Goal: Transaction & Acquisition: Purchase product/service

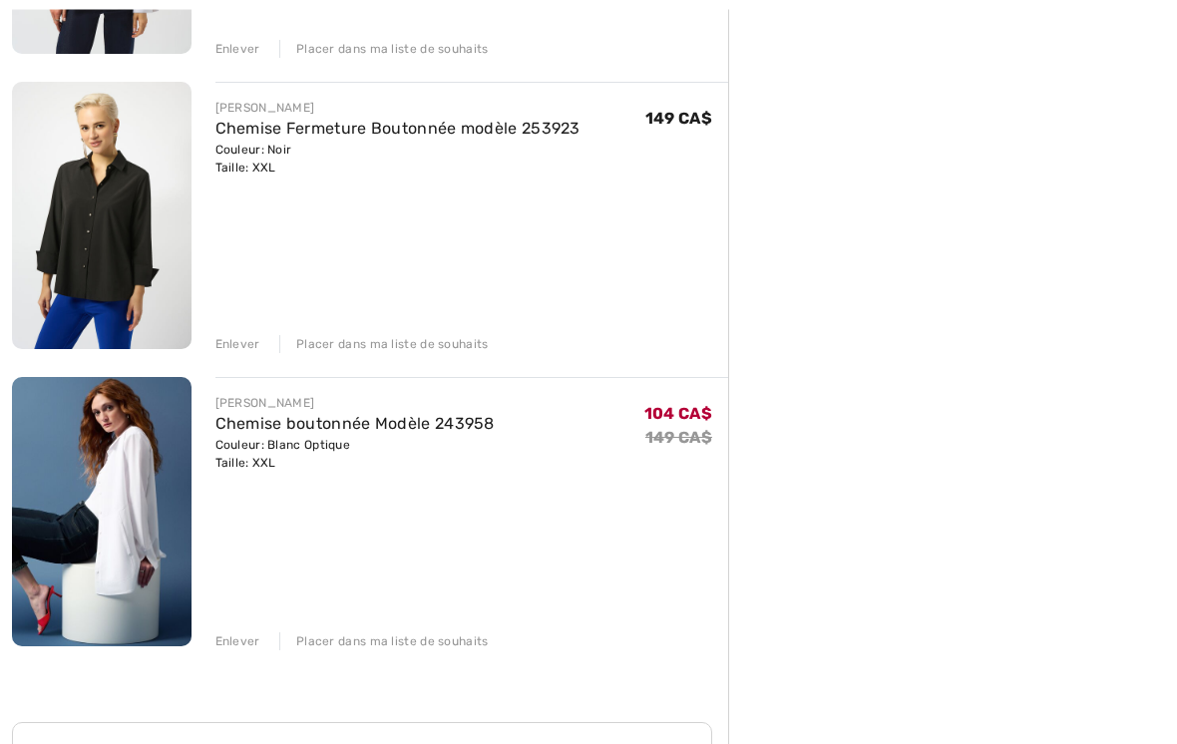
scroll to position [1367, 0]
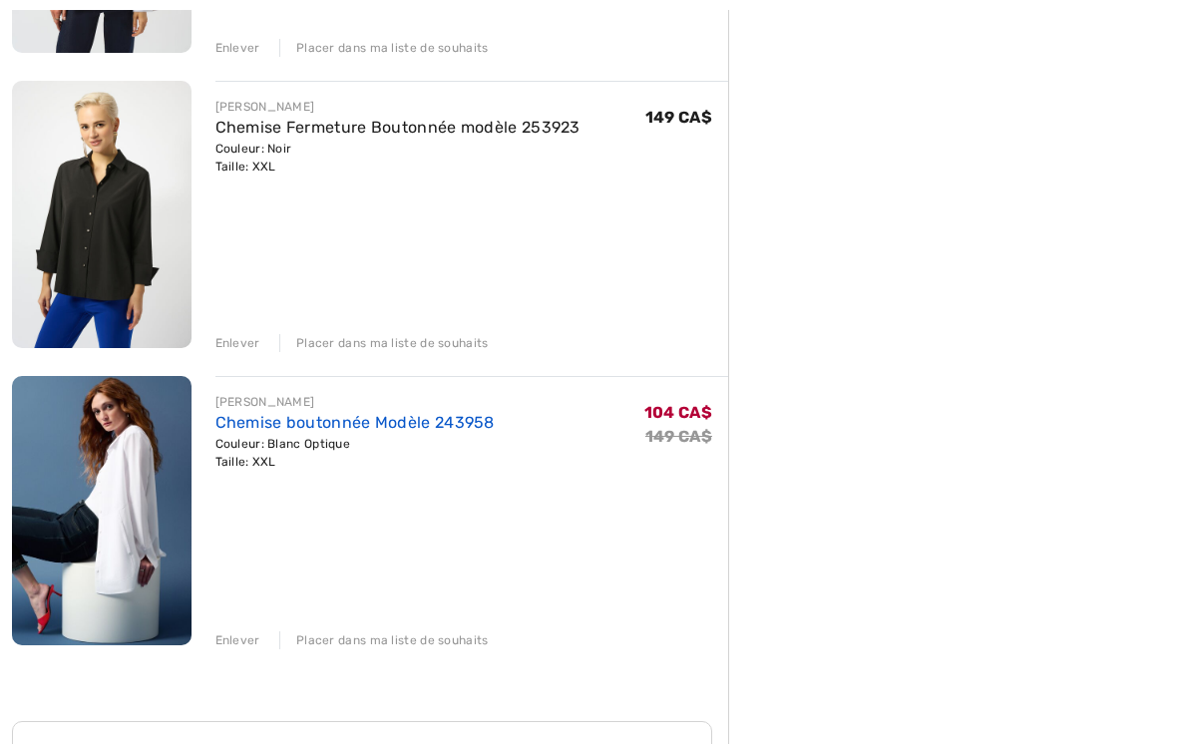
click at [395, 431] on link "Chemise boutonnée Modèle 243958" at bounding box center [355, 422] width 279 height 19
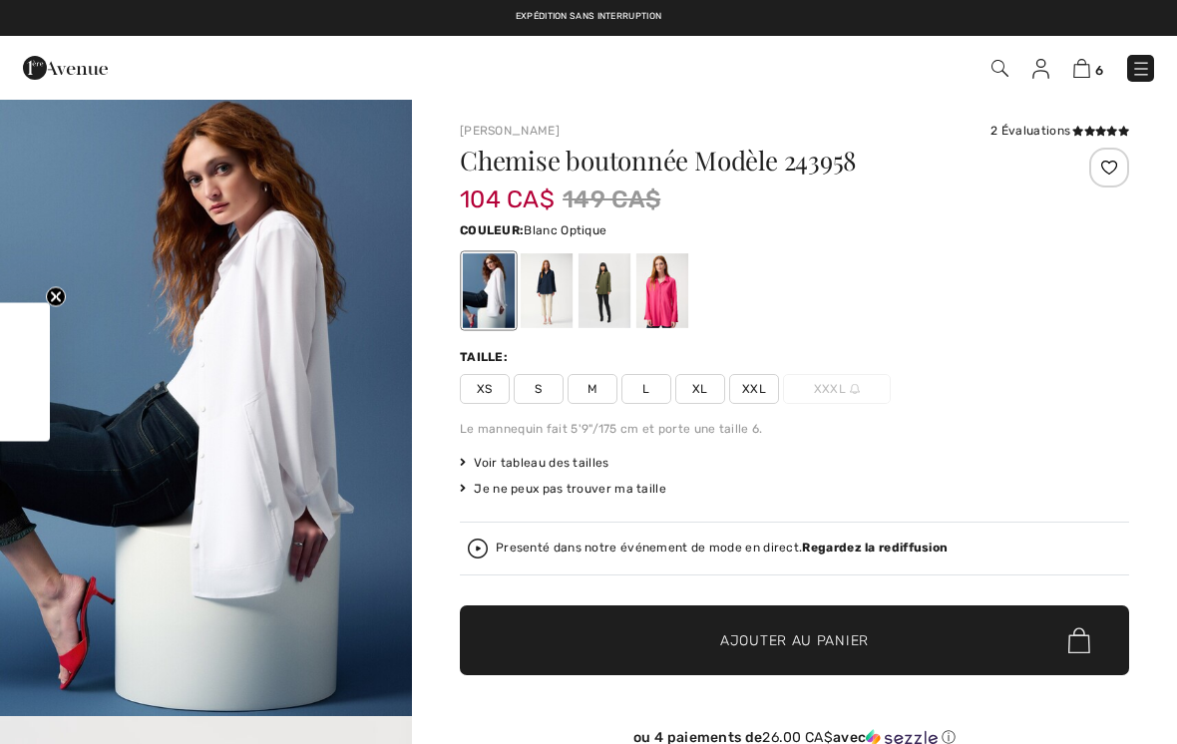
checkbox input "true"
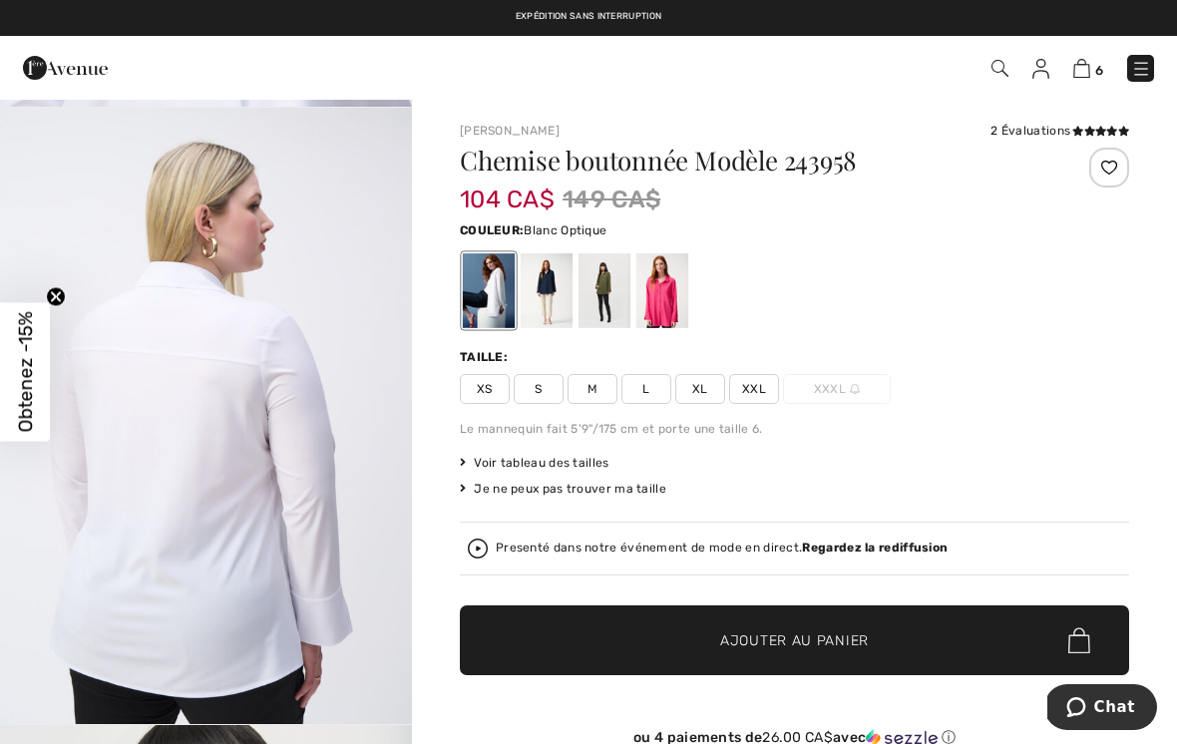
click at [1079, 86] on div "6 Commander" at bounding box center [830, 68] width 677 height 41
click at [1086, 134] on icon at bounding box center [1090, 131] width 11 height 10
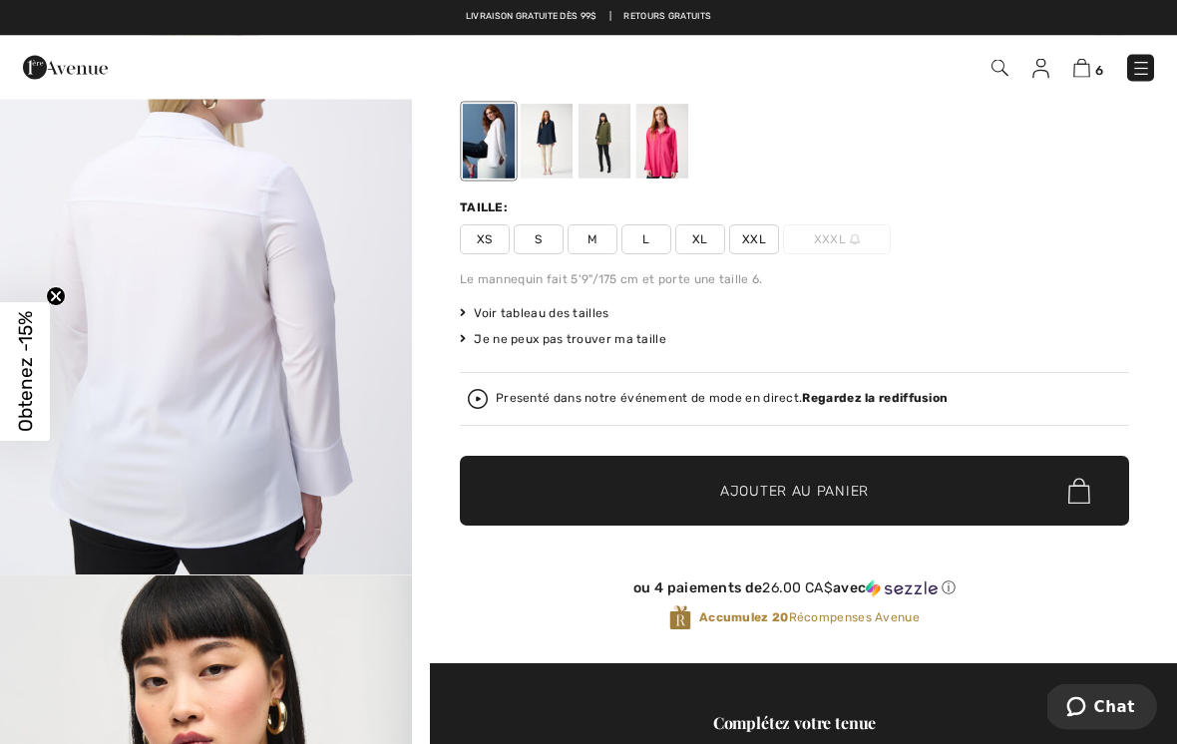
scroll to position [7, 0]
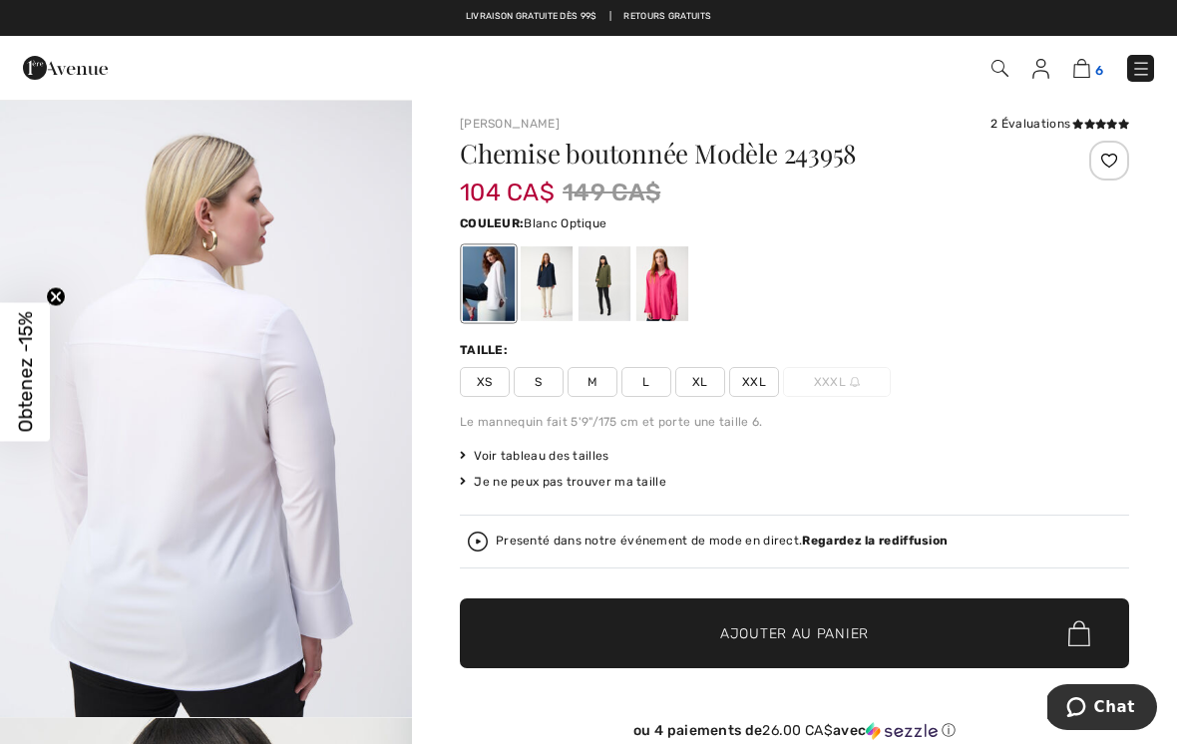
click at [1089, 77] on img at bounding box center [1082, 68] width 17 height 19
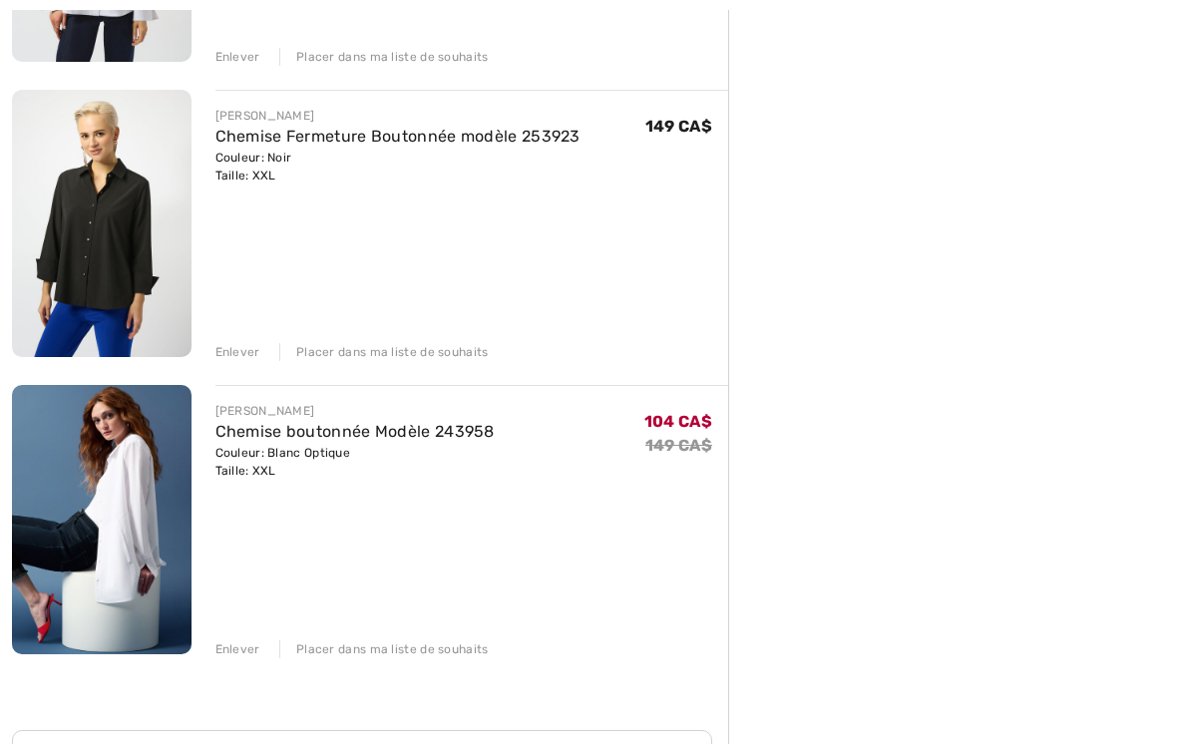
scroll to position [1358, 0]
click at [254, 658] on div "DOLCEZZA Robe Trapèze Mi-Longue modèle 75147 Couleur: As sample Taille: XXL Ven…" at bounding box center [370, 55] width 716 height 2302
click at [234, 650] on div "Enlever" at bounding box center [238, 650] width 45 height 18
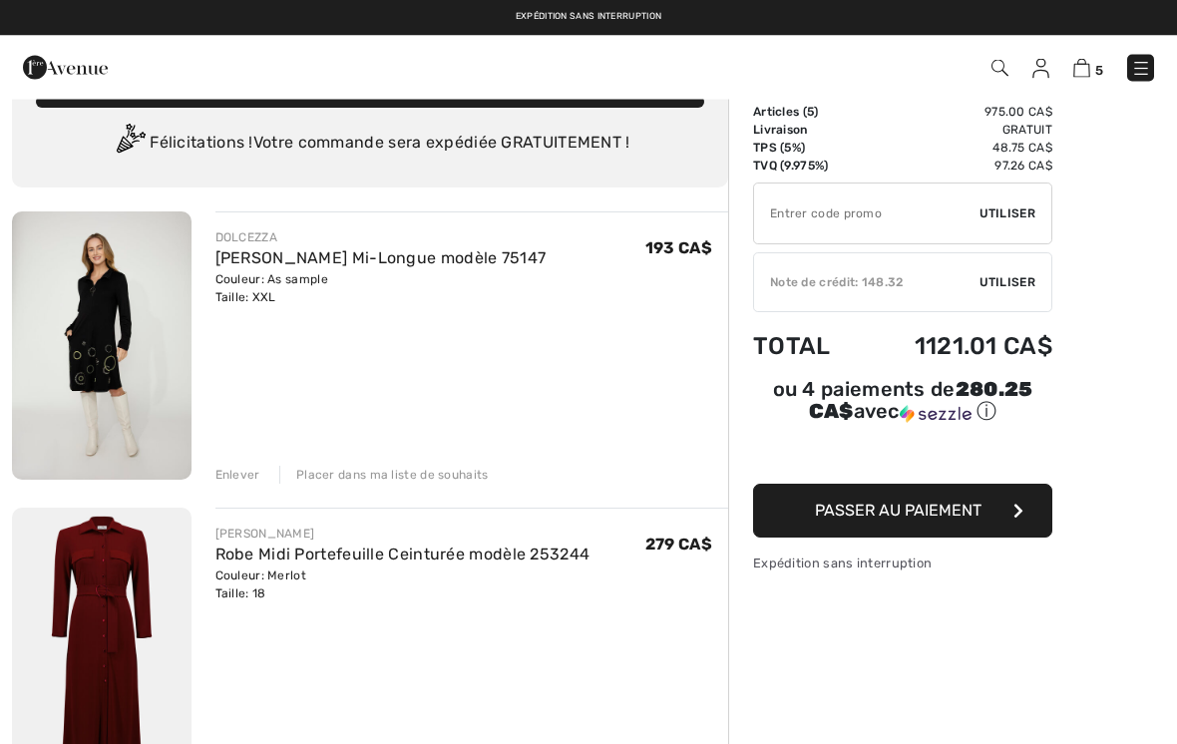
scroll to position [0, 0]
